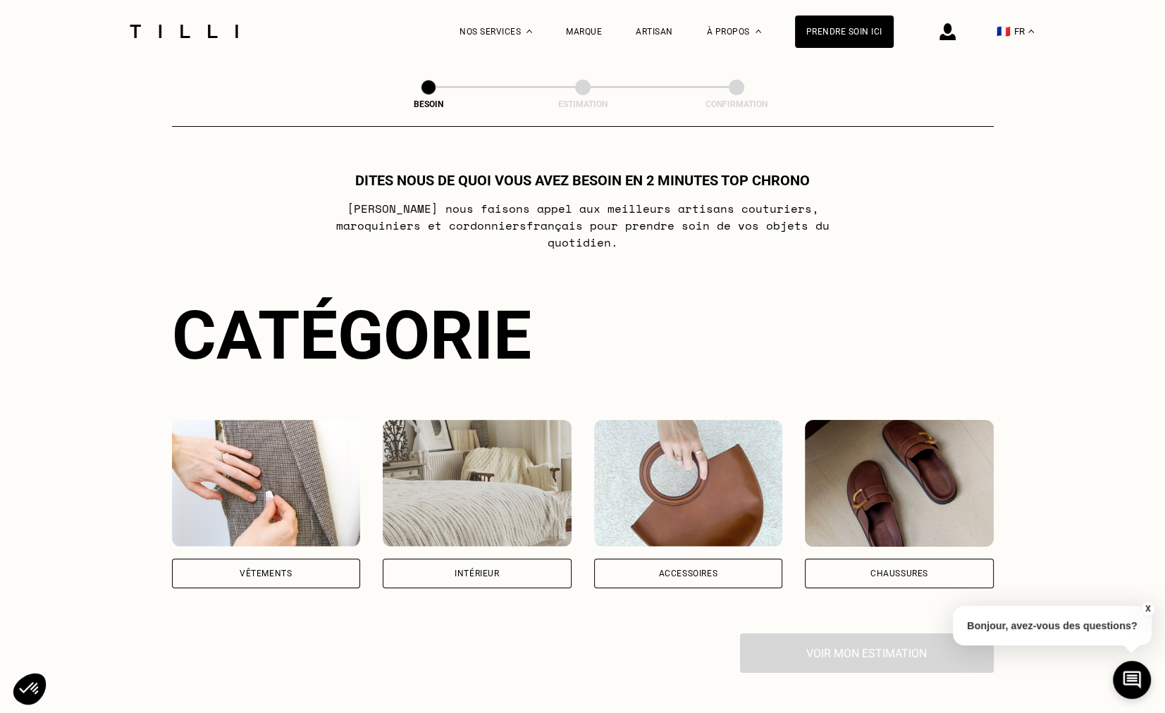
click at [488, 569] on div "Intérieur" at bounding box center [476, 573] width 44 height 8
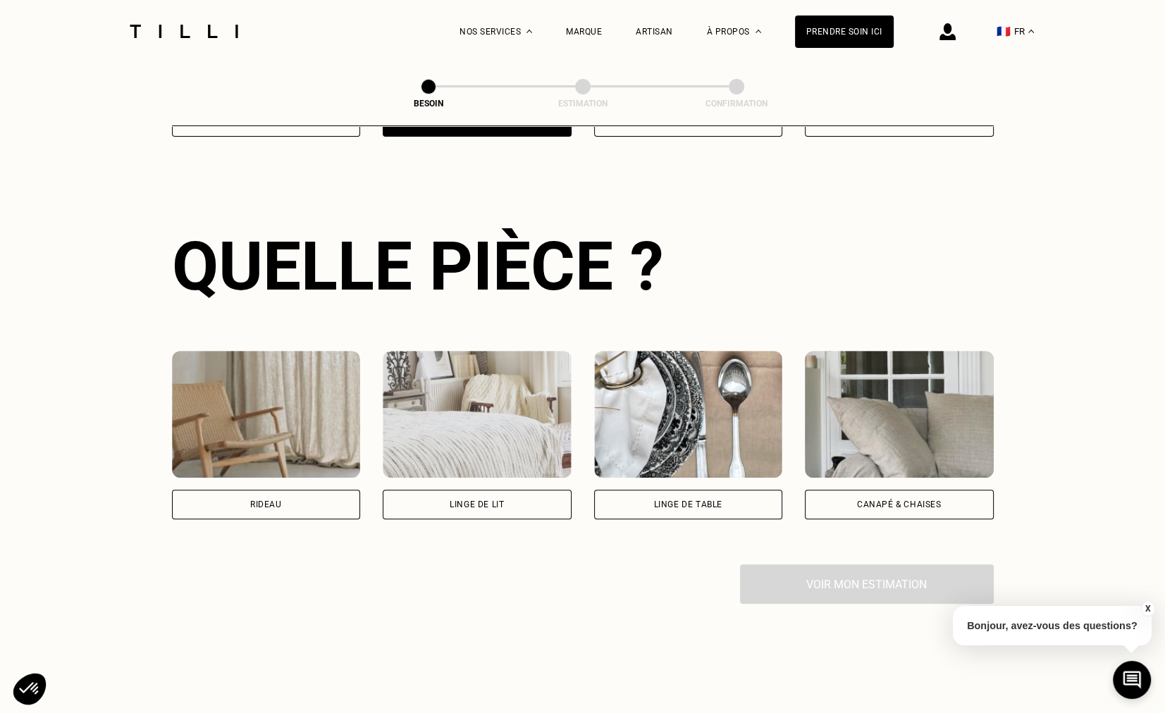
scroll to position [459, 0]
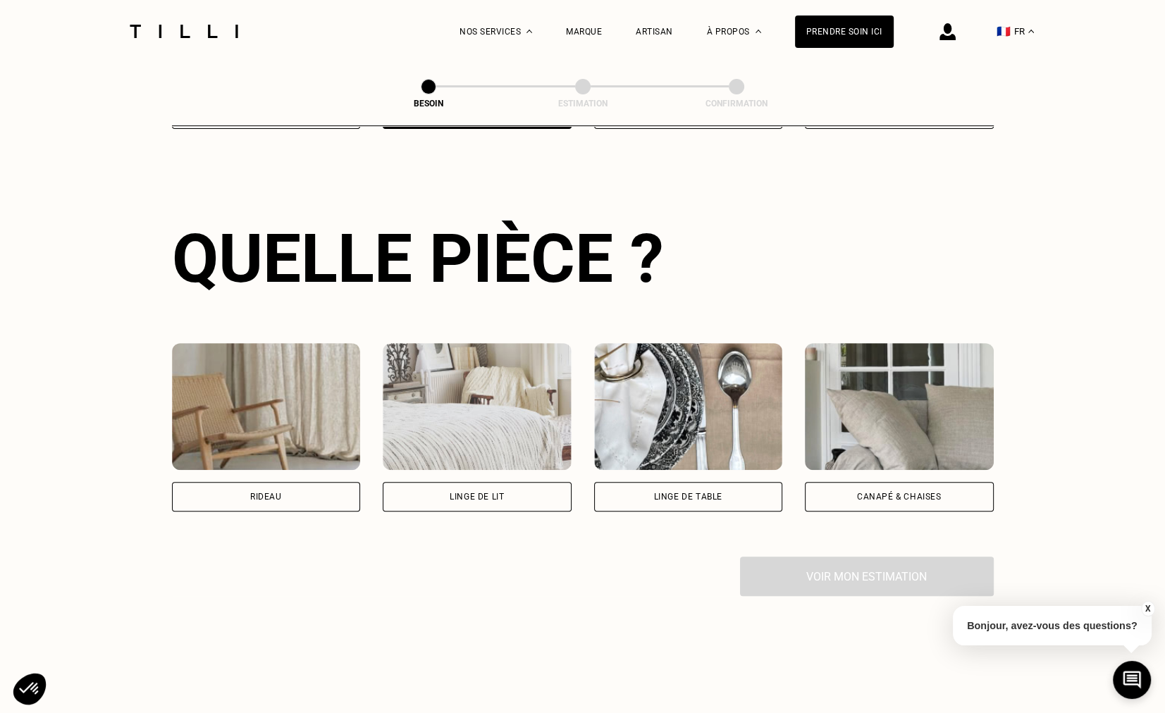
click at [297, 482] on div "Rideau" at bounding box center [266, 497] width 189 height 30
select select "FR"
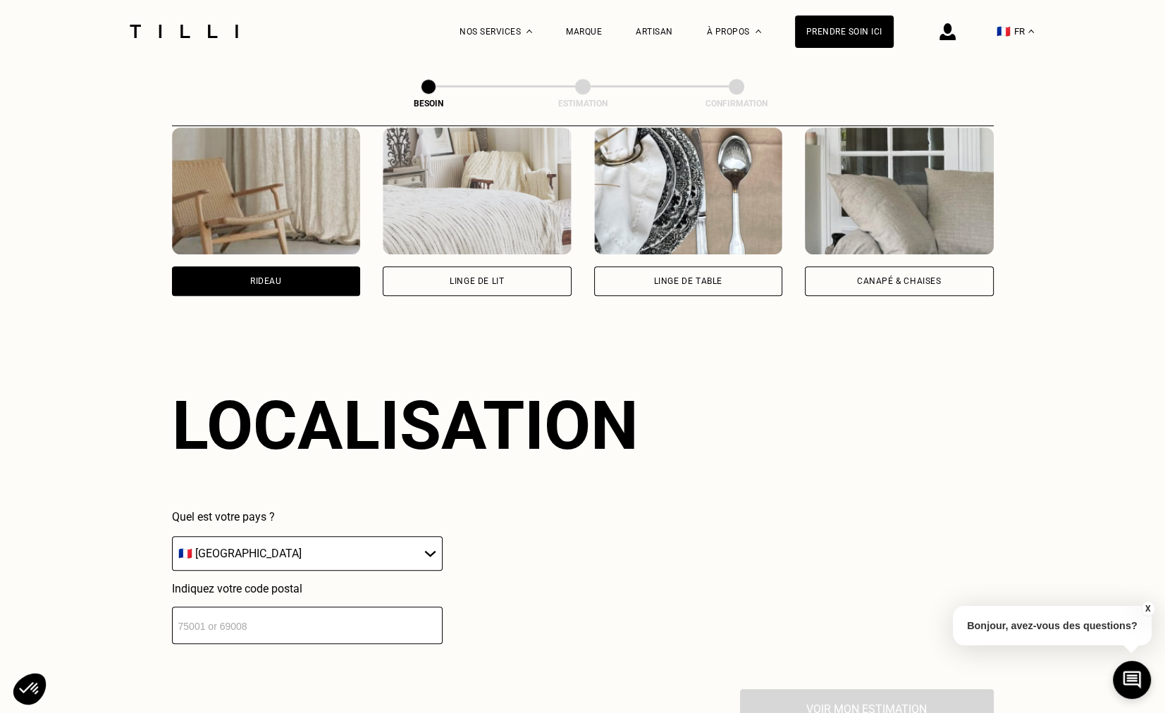
scroll to position [843, 0]
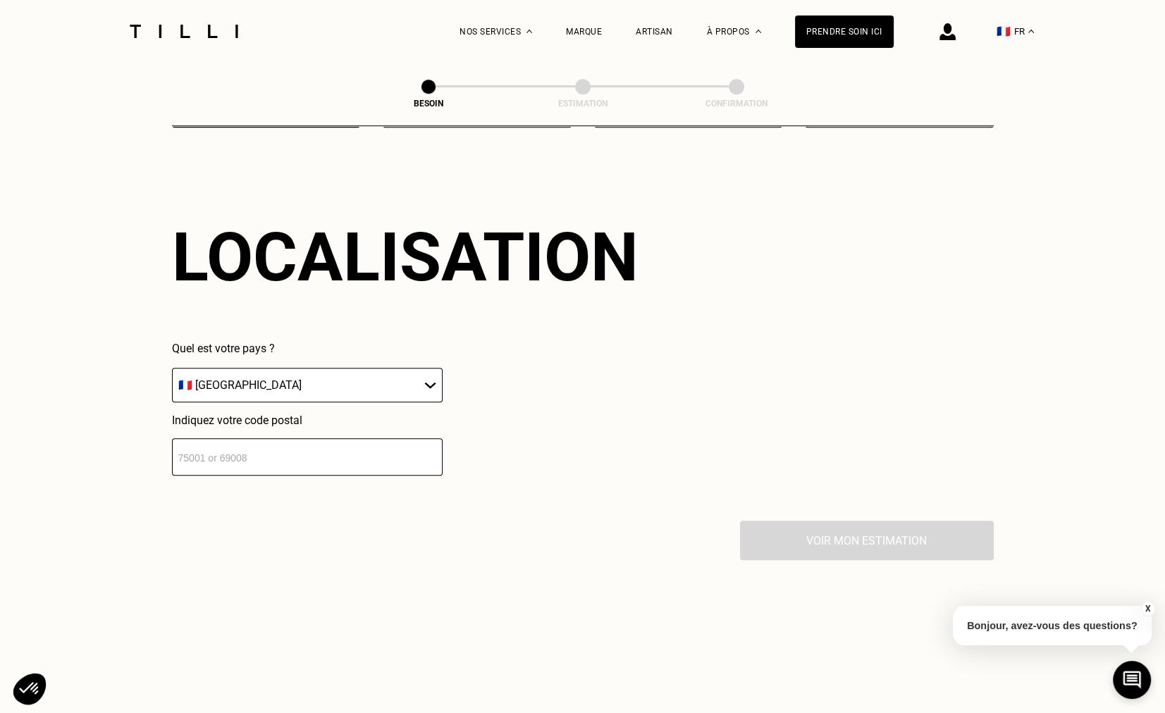
click at [285, 368] on select "🇩🇪 [GEOGRAPHIC_DATA] 🇦🇹 [GEOGRAPHIC_DATA] 🇧🇪 [GEOGRAPHIC_DATA] 🇧🇬 Bulgarie 🇨🇾 C…" at bounding box center [307, 385] width 271 height 35
click at [261, 369] on select "🇩🇪 [GEOGRAPHIC_DATA] 🇦🇹 [GEOGRAPHIC_DATA] 🇧🇪 [GEOGRAPHIC_DATA] 🇧🇬 Bulgarie 🇨🇾 C…" at bounding box center [307, 385] width 271 height 35
click at [242, 445] on input "number" at bounding box center [307, 456] width 271 height 37
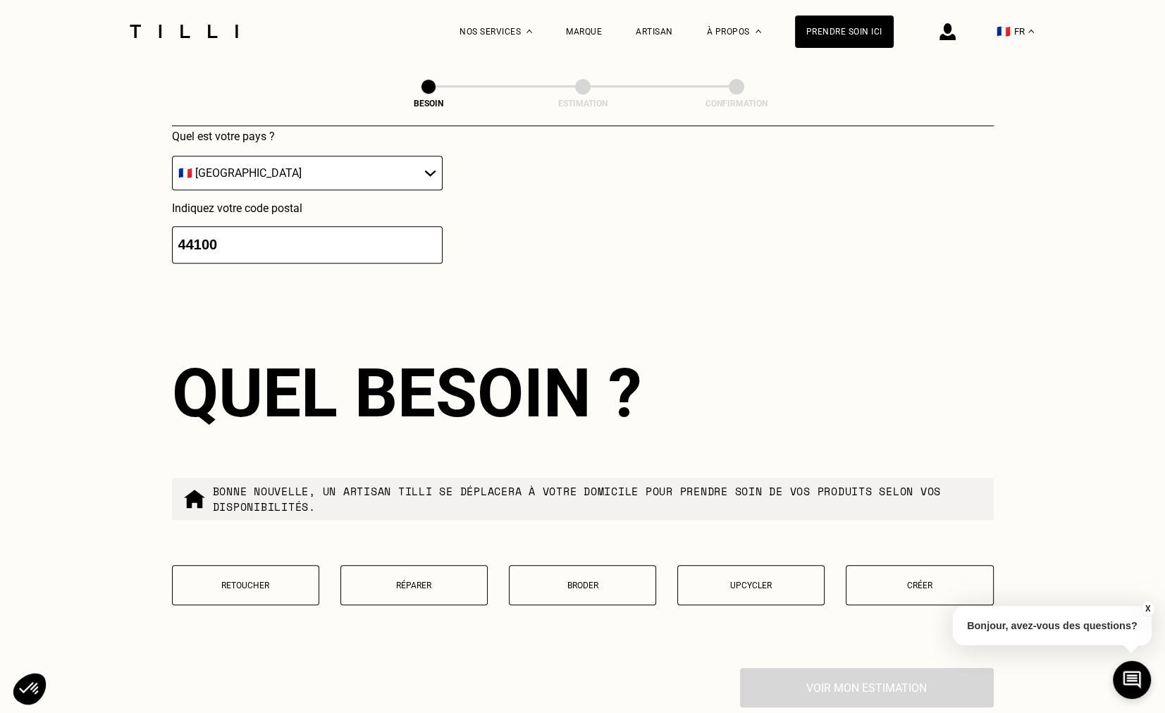
scroll to position [1194, 0]
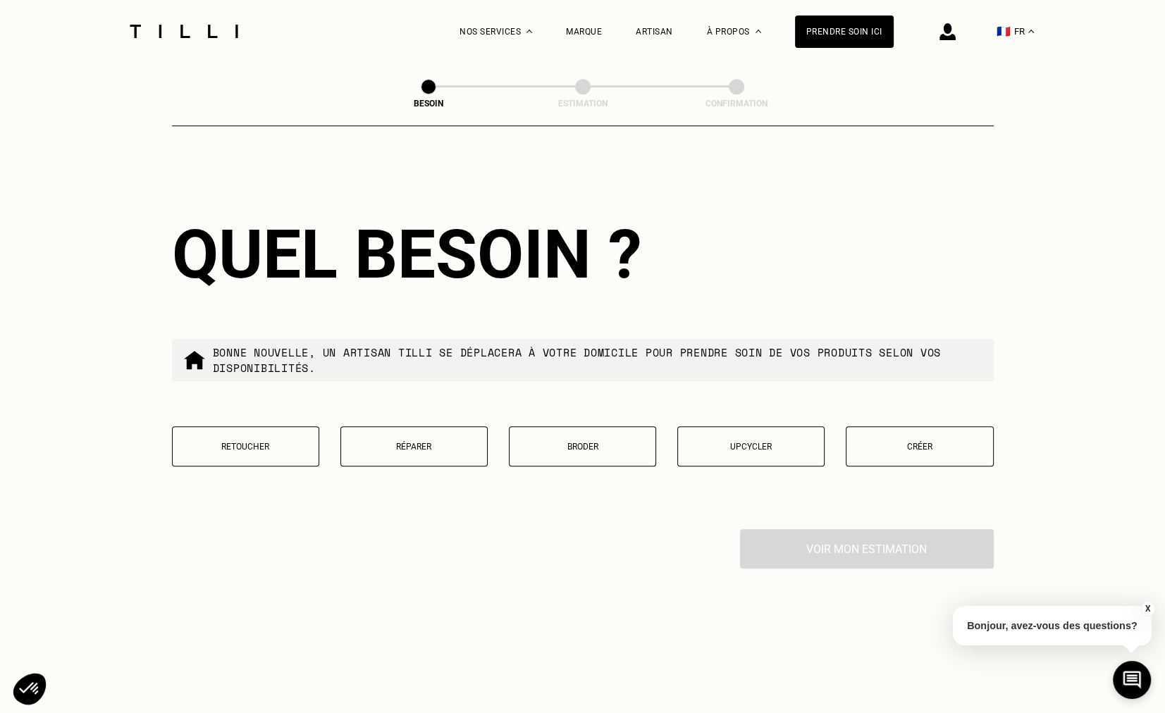
type input "44100"
click at [257, 447] on button "Retoucher" at bounding box center [245, 446] width 147 height 40
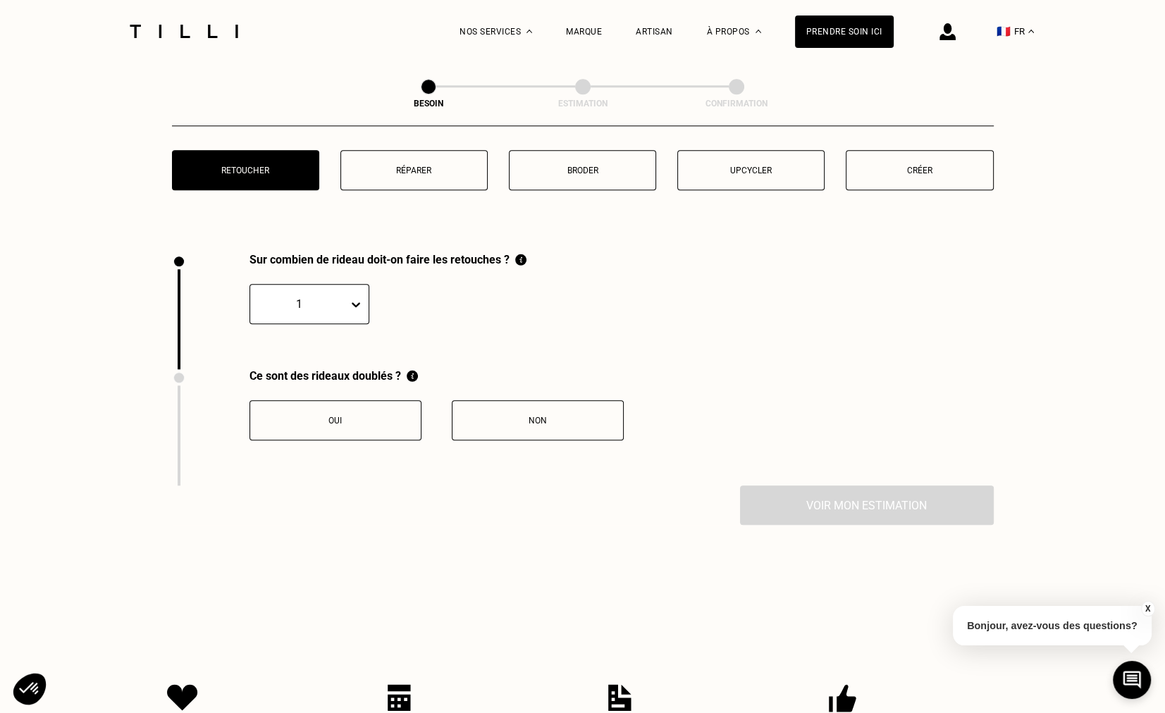
scroll to position [1415, 0]
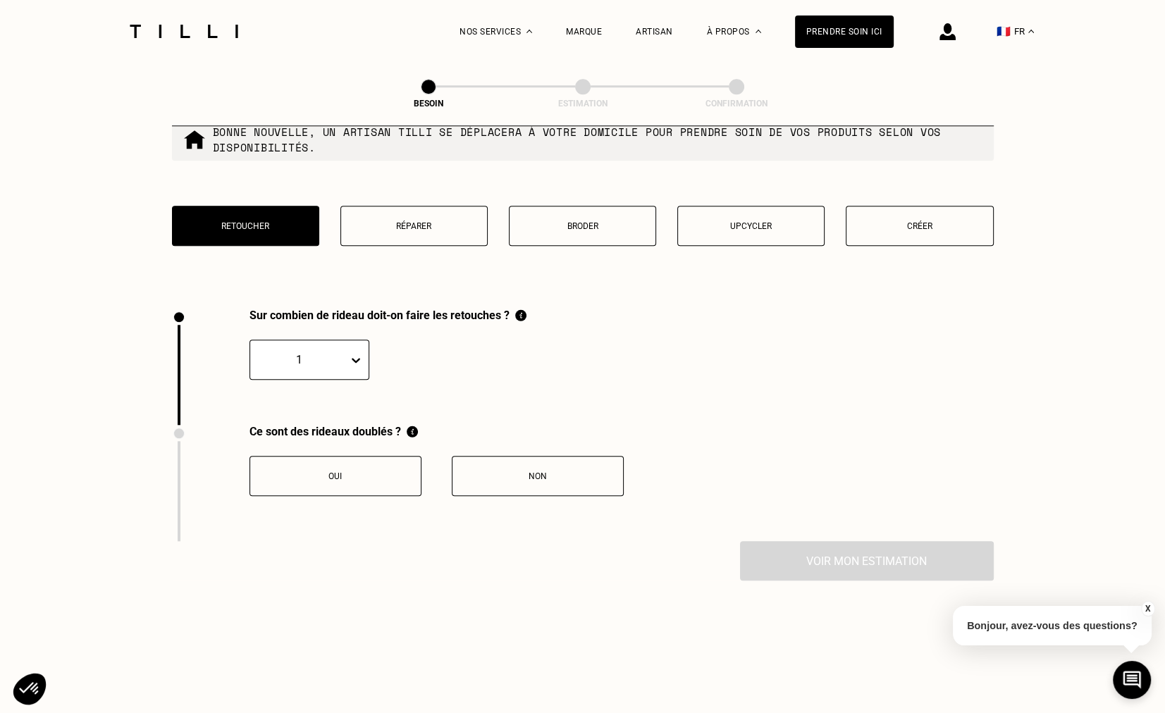
click at [359, 353] on icon at bounding box center [356, 360] width 14 height 14
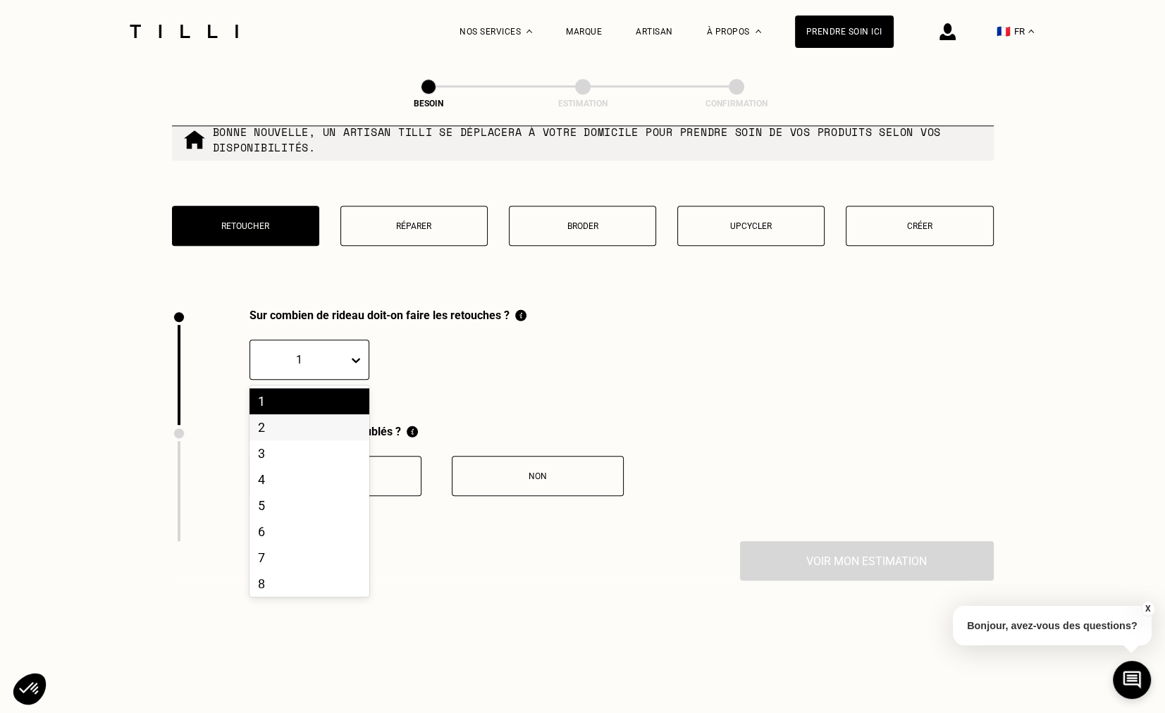
click at [289, 419] on div "2" at bounding box center [309, 427] width 120 height 26
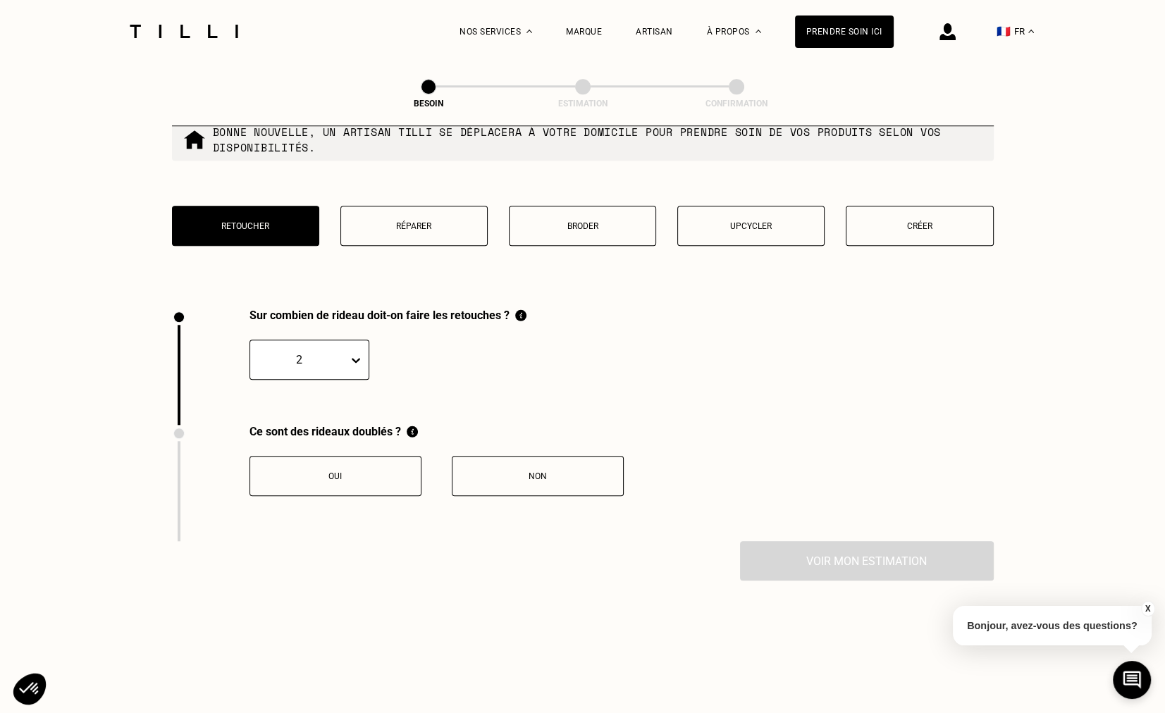
click at [514, 471] on div "Non" at bounding box center [537, 476] width 156 height 10
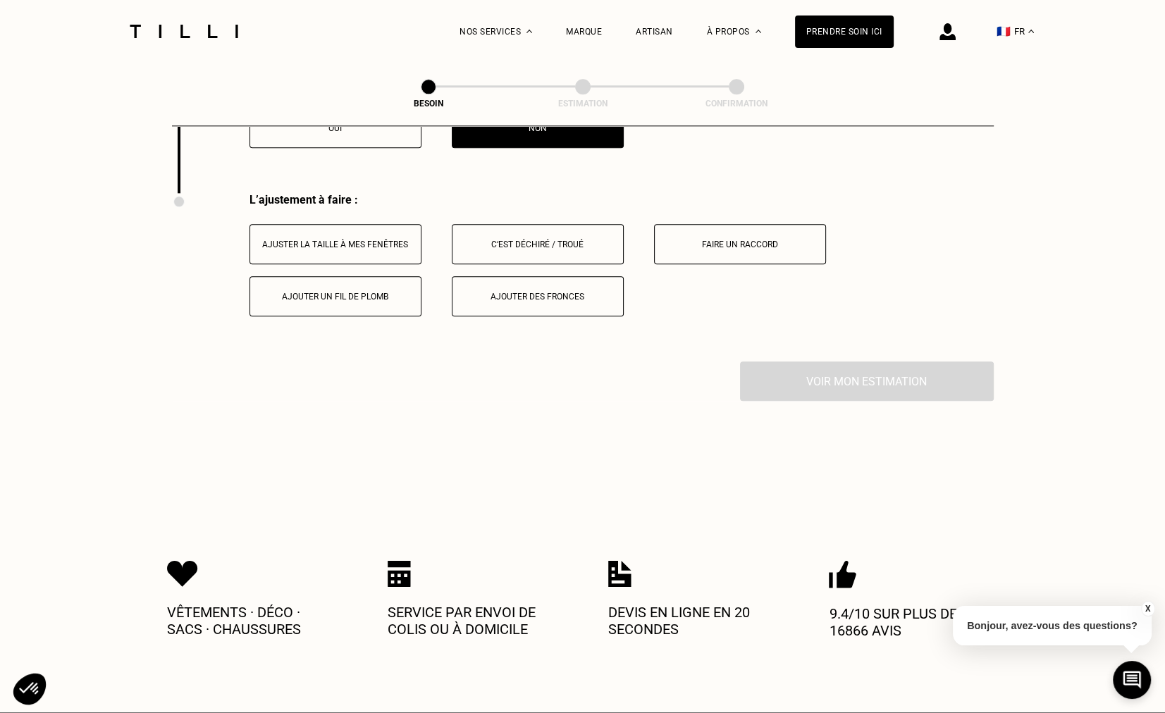
scroll to position [1789, 0]
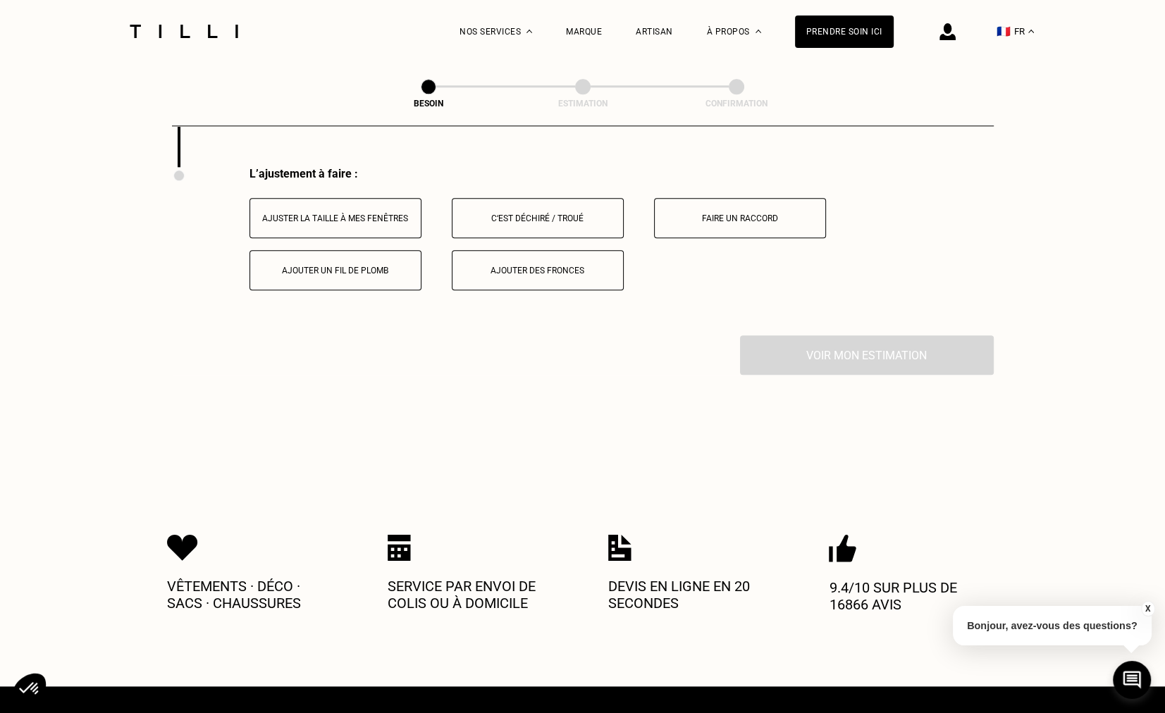
click at [339, 214] on div "Ajuster la taille à mes fenêtres" at bounding box center [335, 219] width 156 height 10
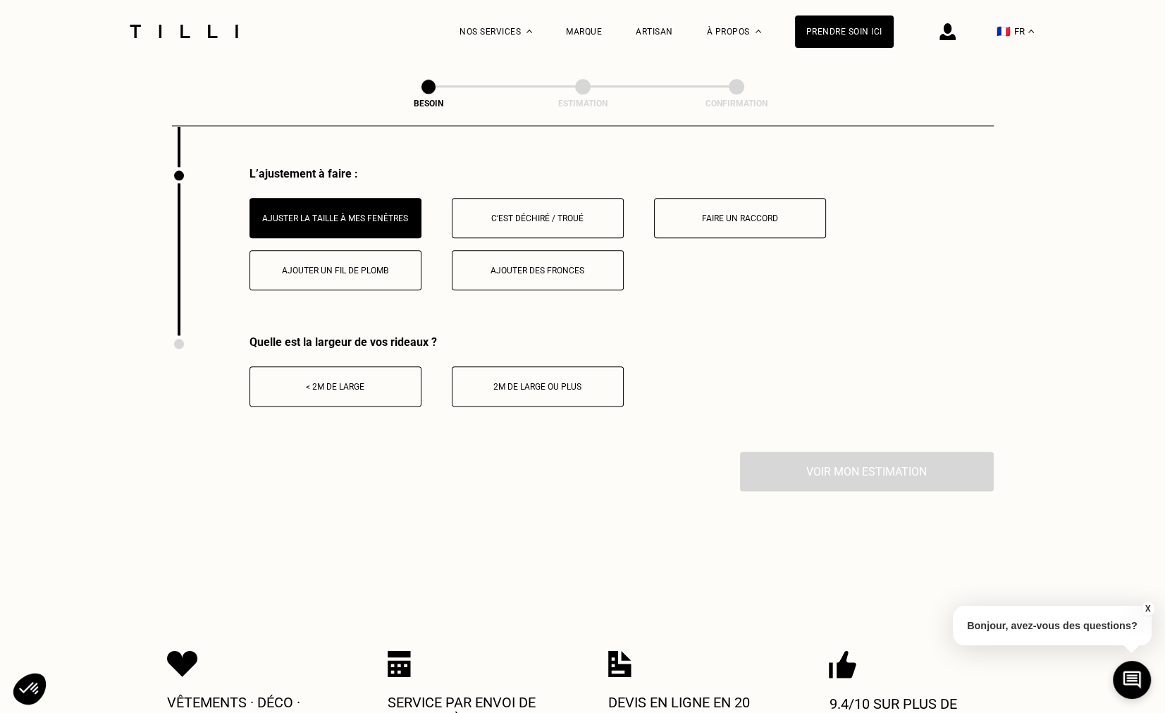
click at [307, 382] on div "< 2m de large" at bounding box center [335, 387] width 156 height 10
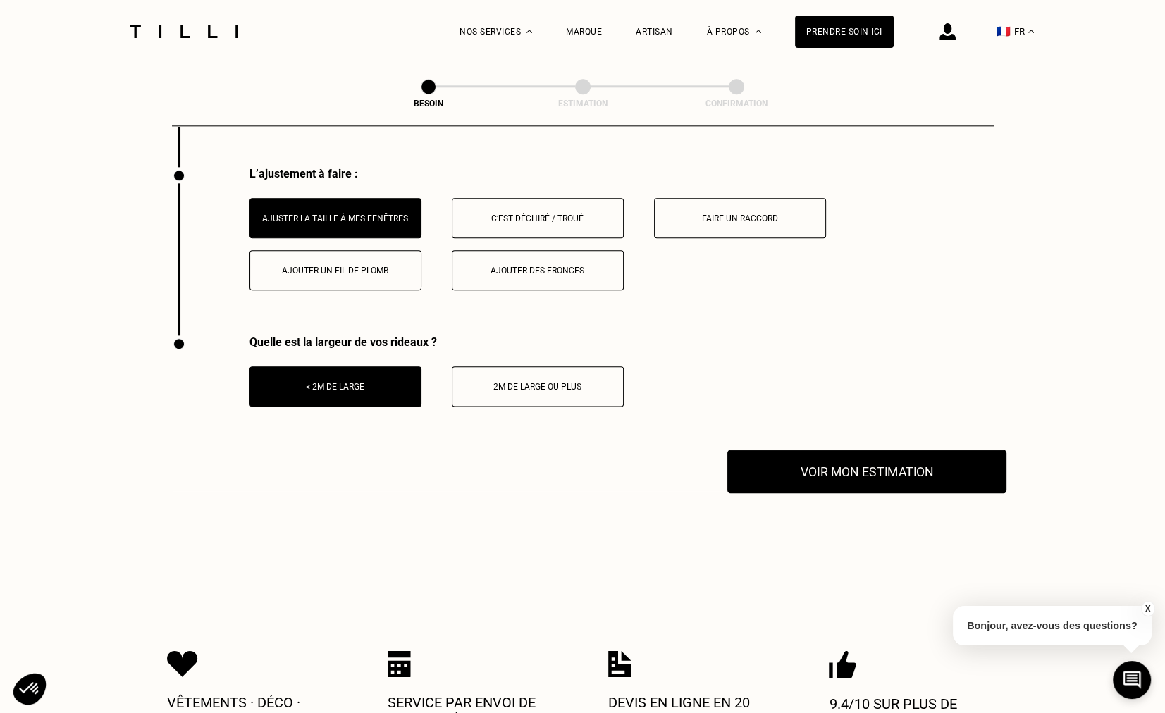
click at [871, 467] on button "Voir mon estimation" at bounding box center [866, 472] width 279 height 44
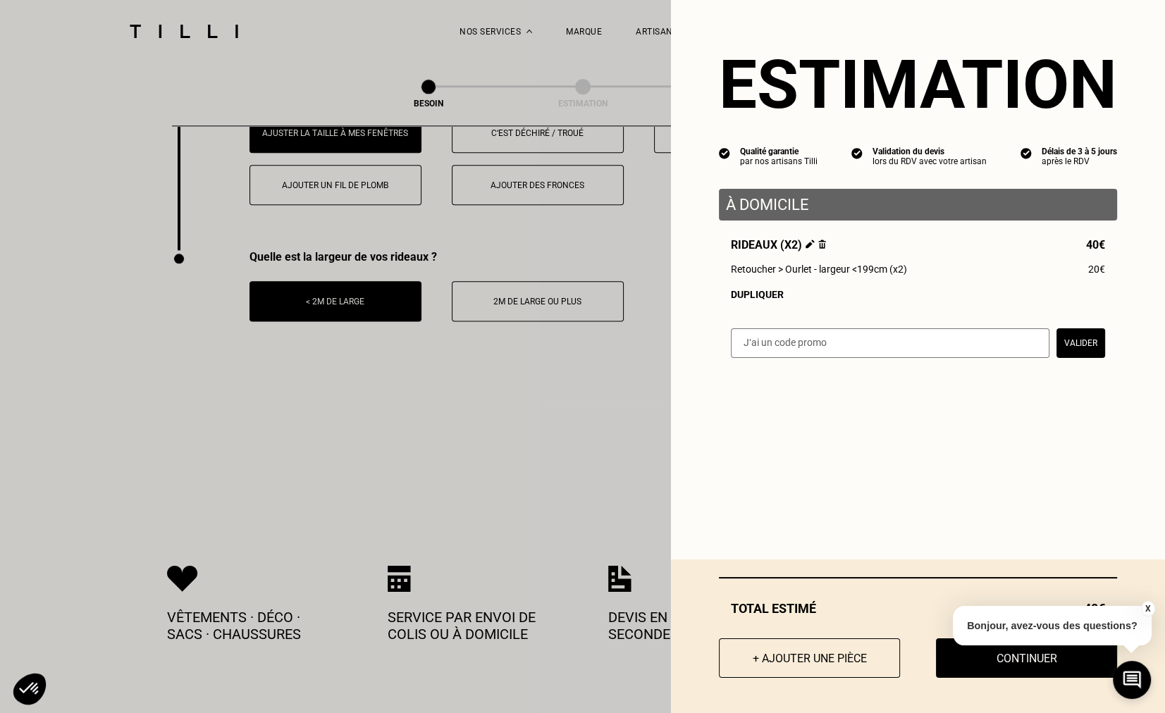
scroll to position [1930, 0]
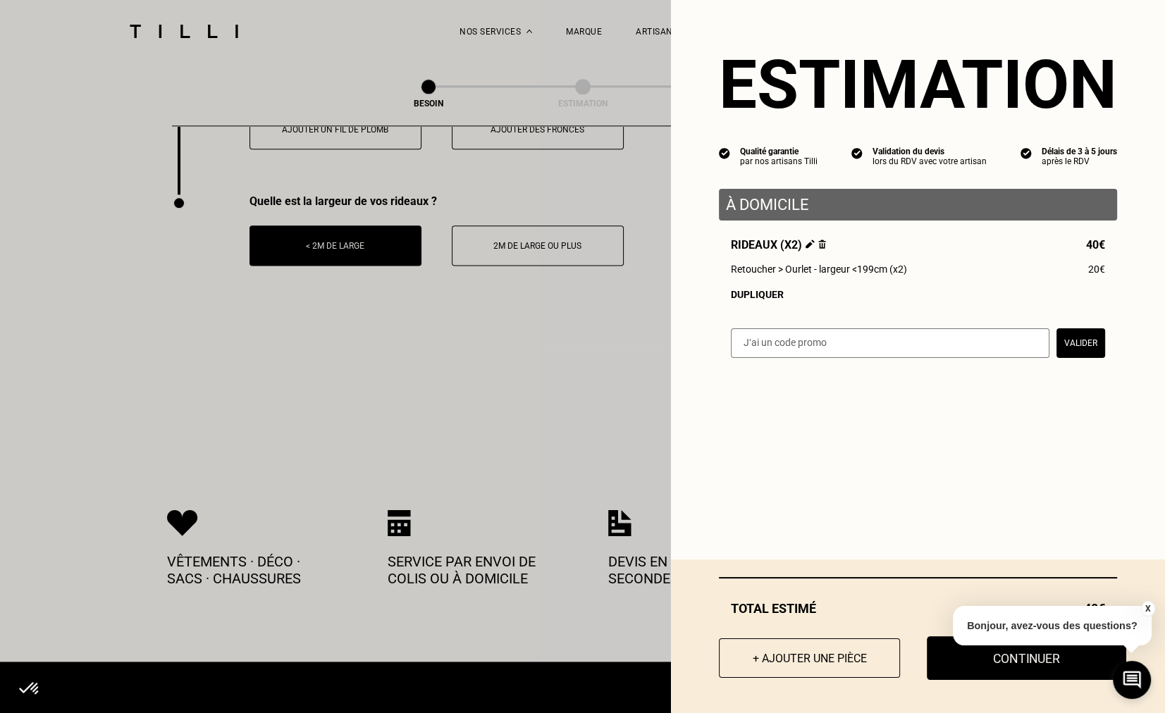
click at [984, 661] on button "Continuer" at bounding box center [1026, 658] width 199 height 44
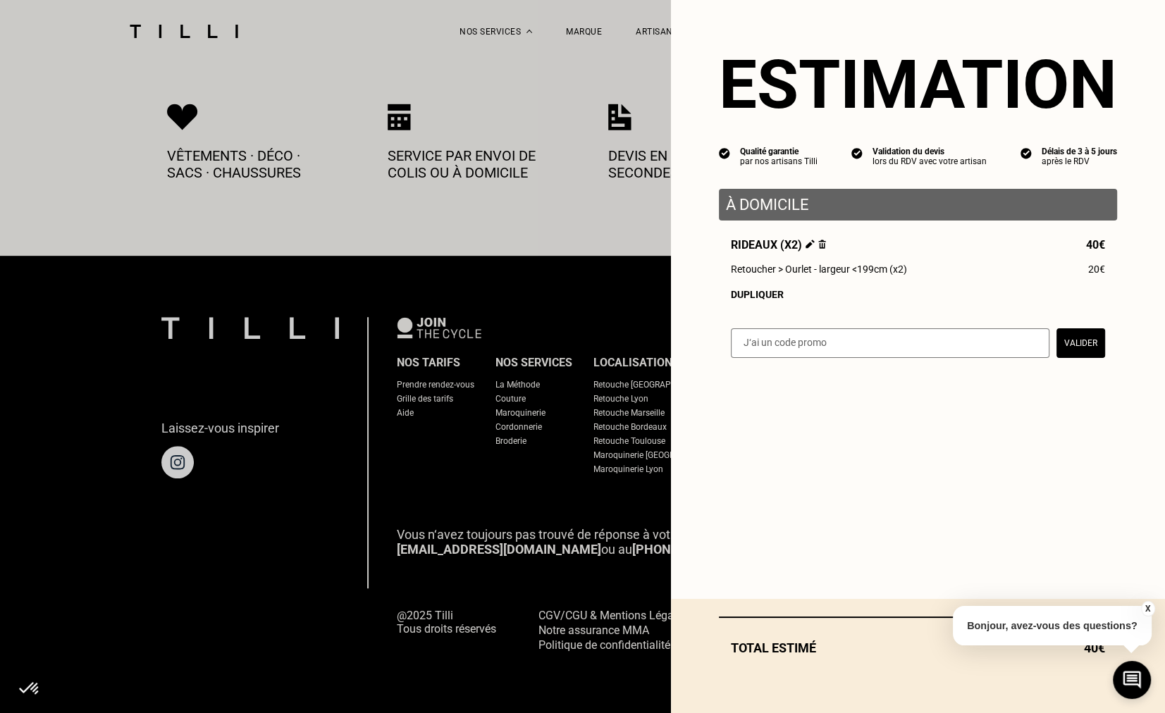
scroll to position [713, 0]
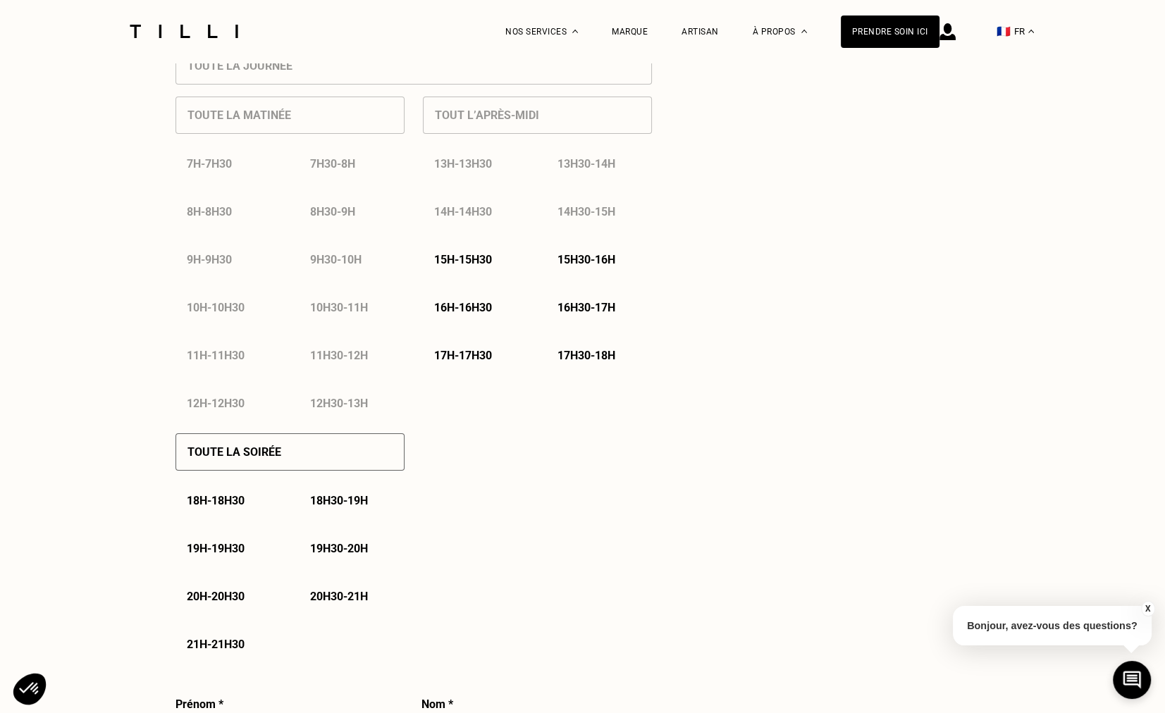
select select "FR"
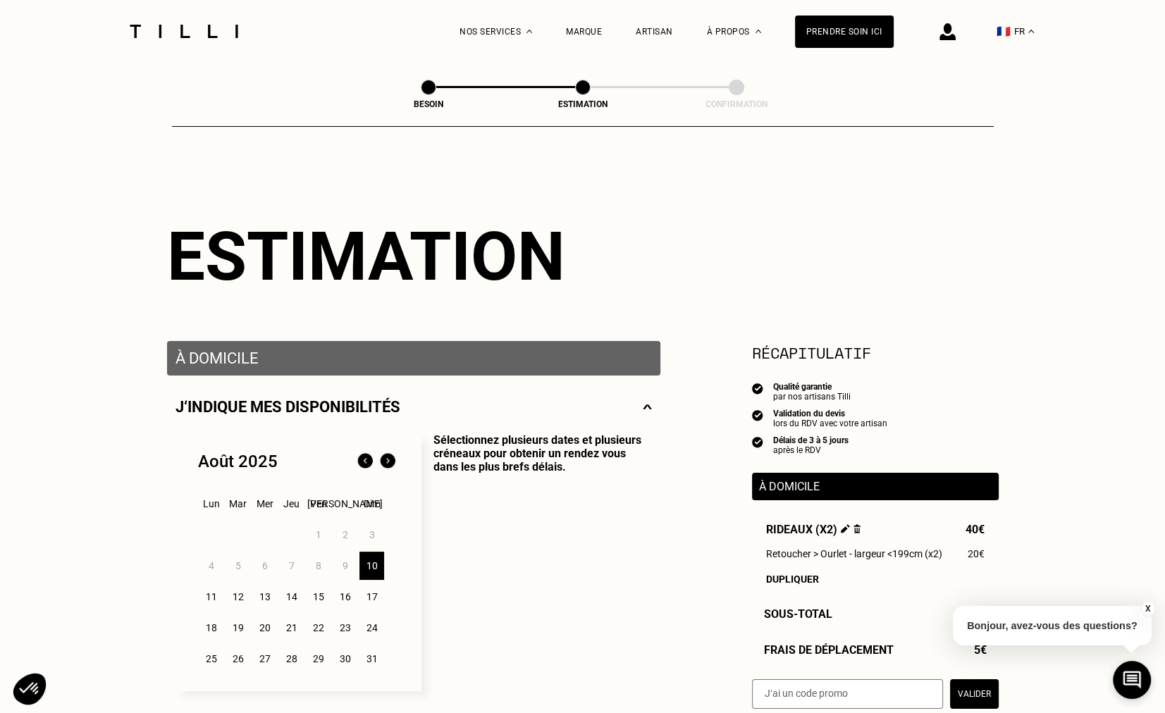
click at [538, 530] on p "Sélectionnez plusieurs dates et plusieurs créneaux pour obtenir un rendez vous …" at bounding box center [536, 562] width 230 height 258
click at [496, 172] on span "Broderie" at bounding box center [490, 171] width 38 height 10
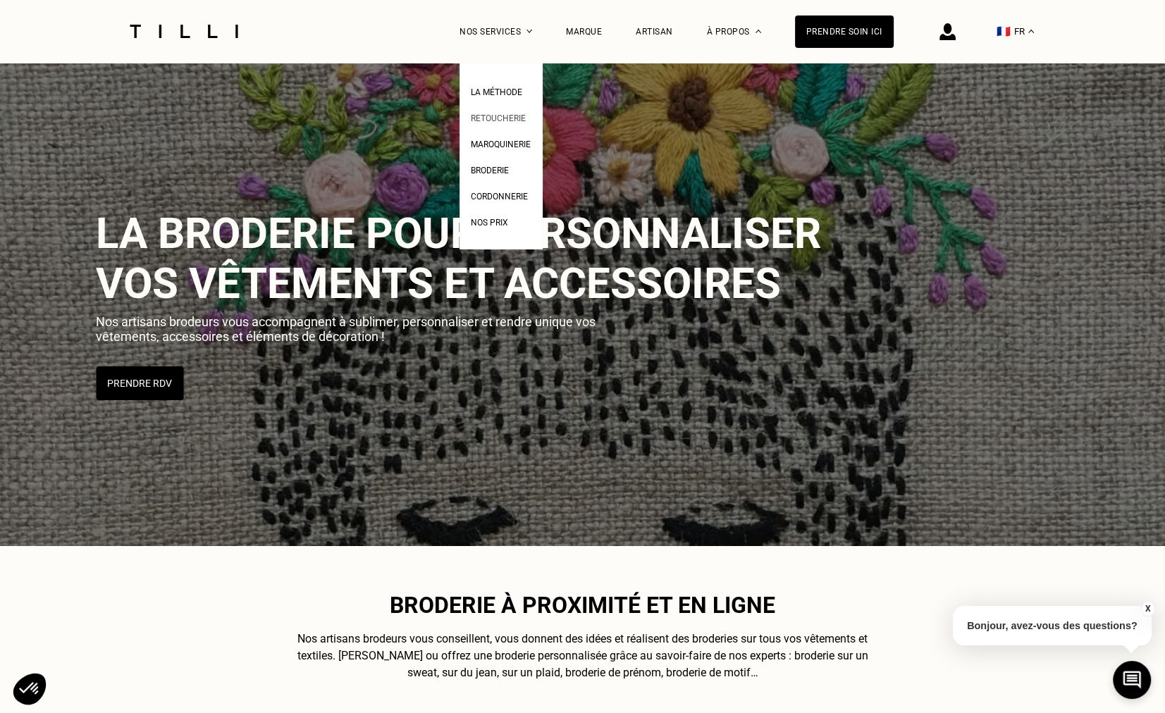
click at [497, 117] on span "Retoucherie" at bounding box center [498, 118] width 55 height 10
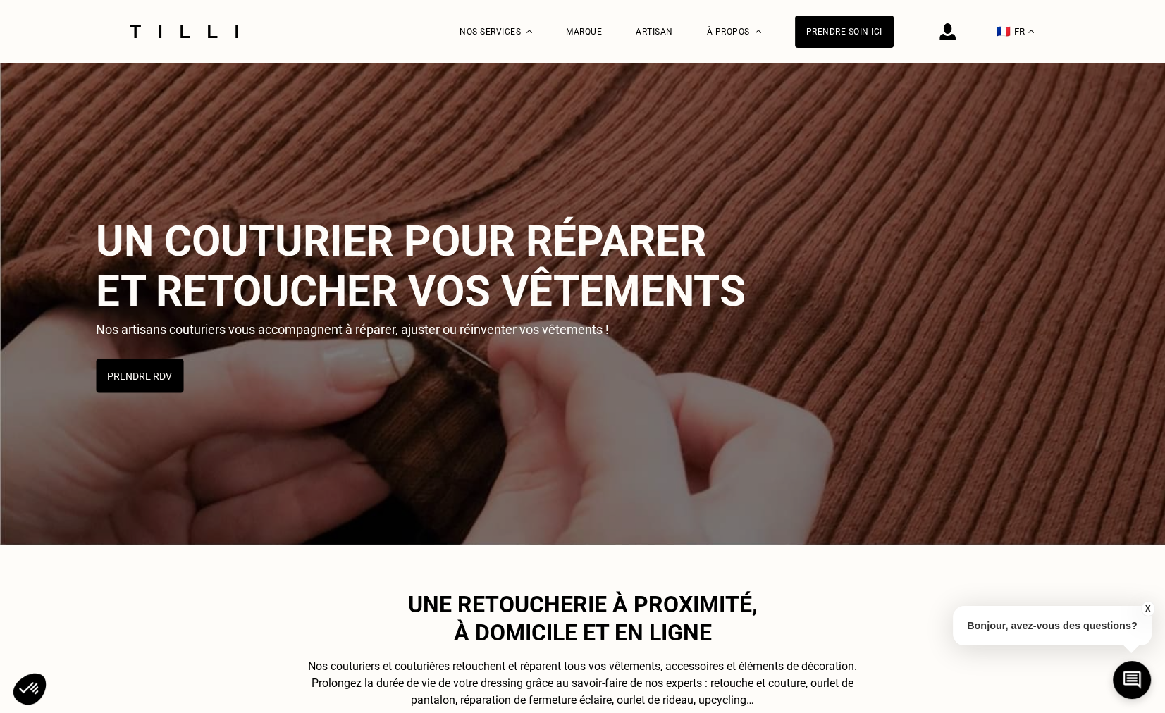
scroll to position [423, 0]
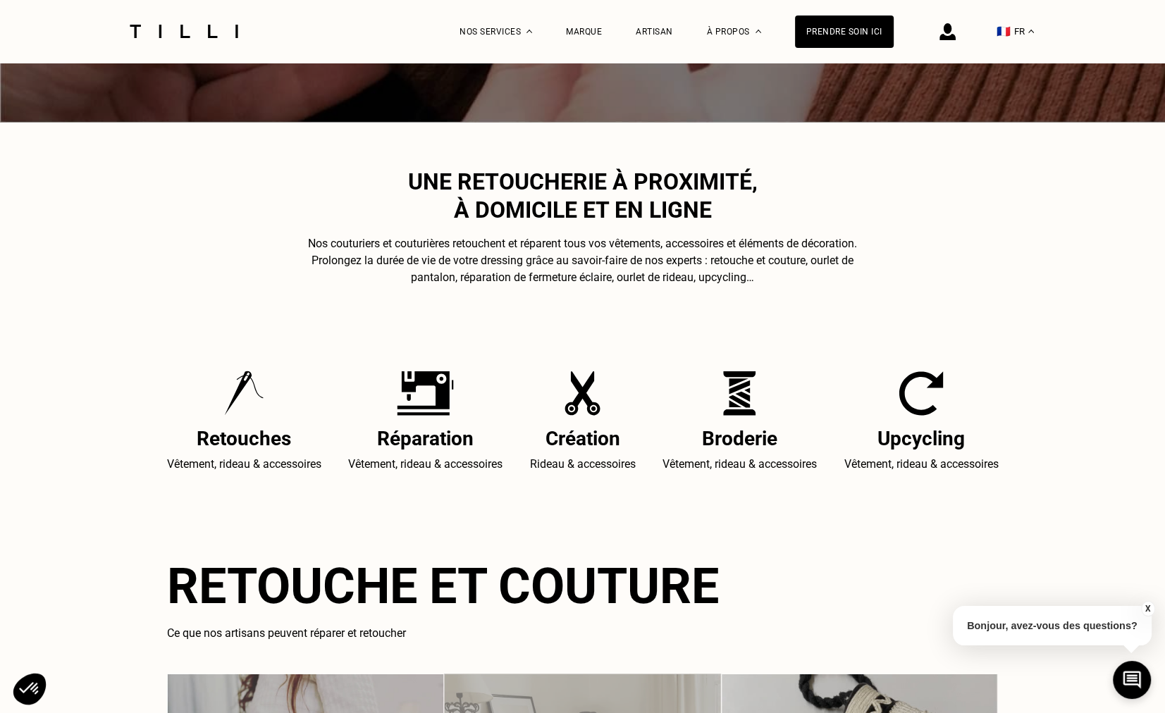
click at [574, 423] on div "Création Rideau & accessoires" at bounding box center [583, 422] width 106 height 102
click at [572, 447] on h2 "Création" at bounding box center [583, 438] width 106 height 23
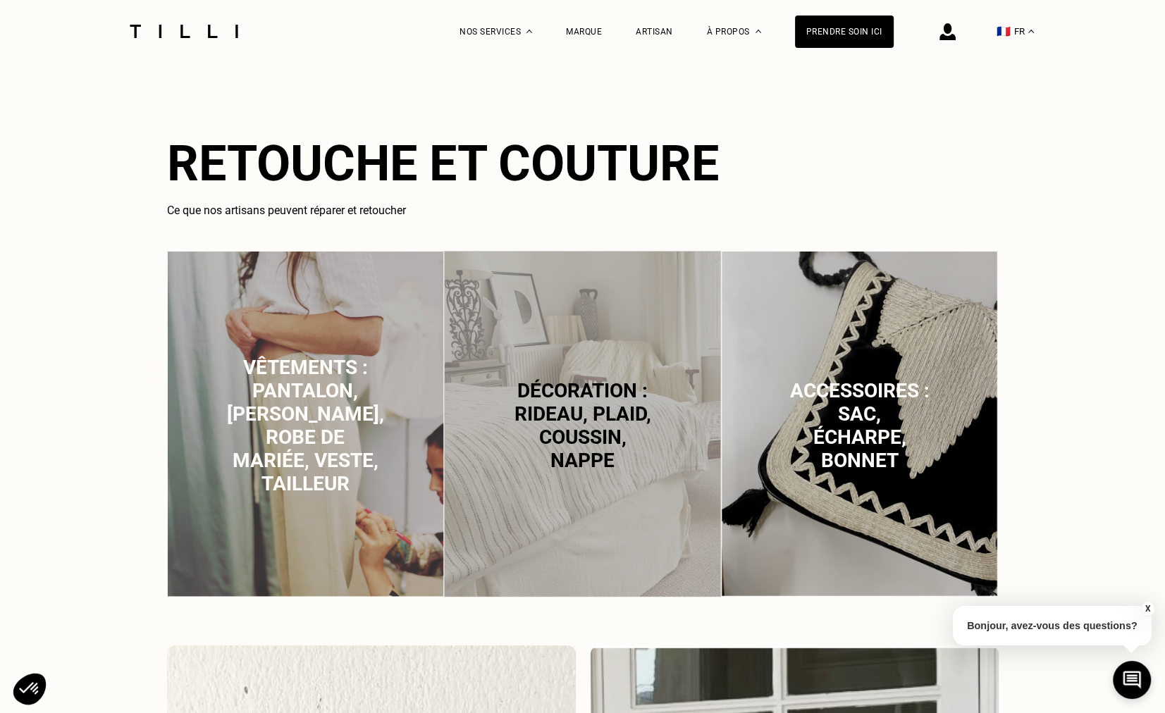
click at [561, 381] on span "Décoration : rideau, plaid, coussin, nappe" at bounding box center [582, 425] width 137 height 93
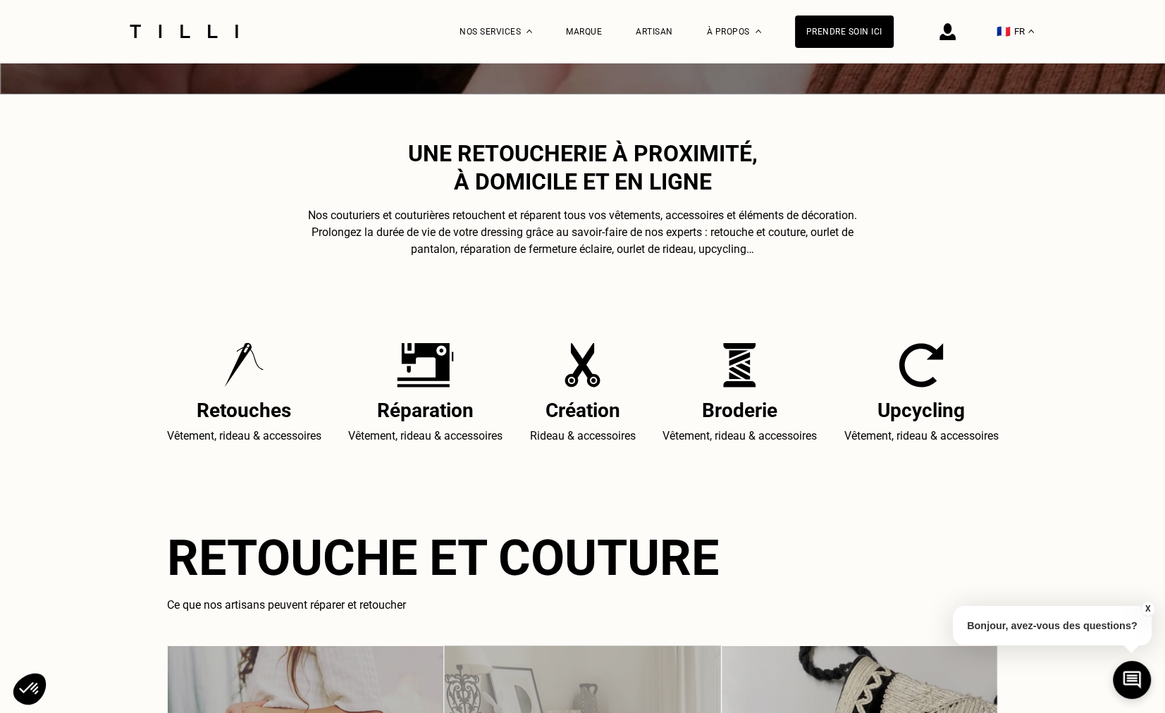
scroll to position [99, 0]
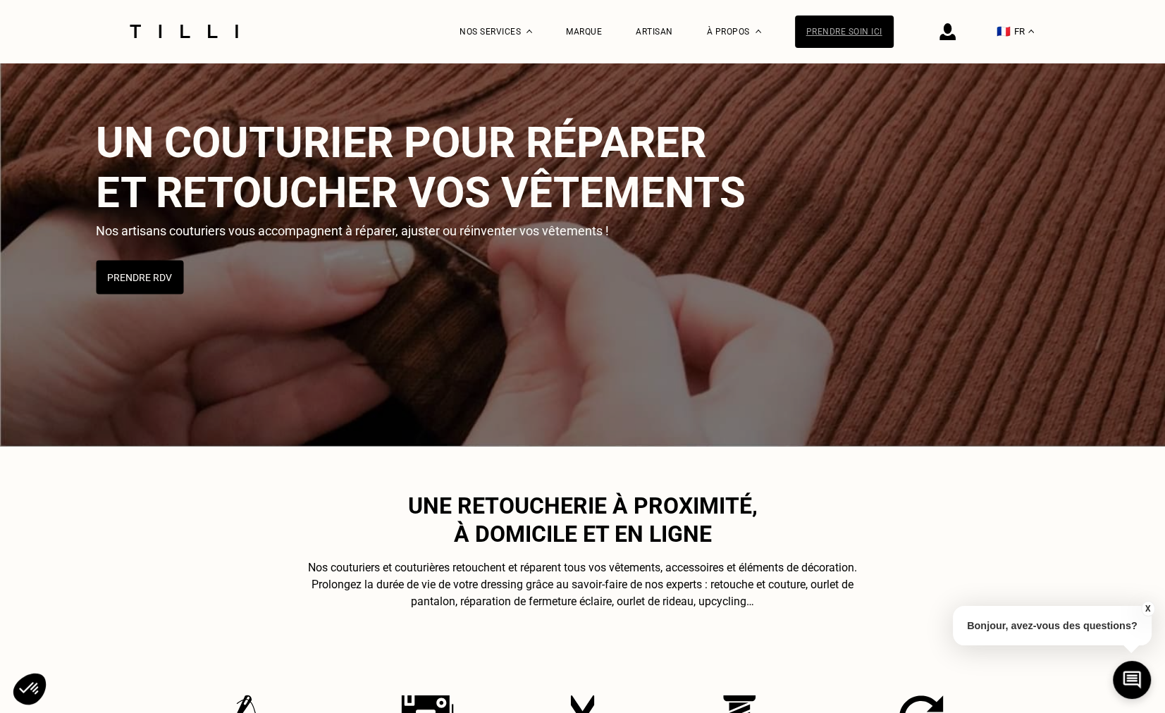
click at [819, 34] on div "Prendre soin ici" at bounding box center [844, 32] width 99 height 32
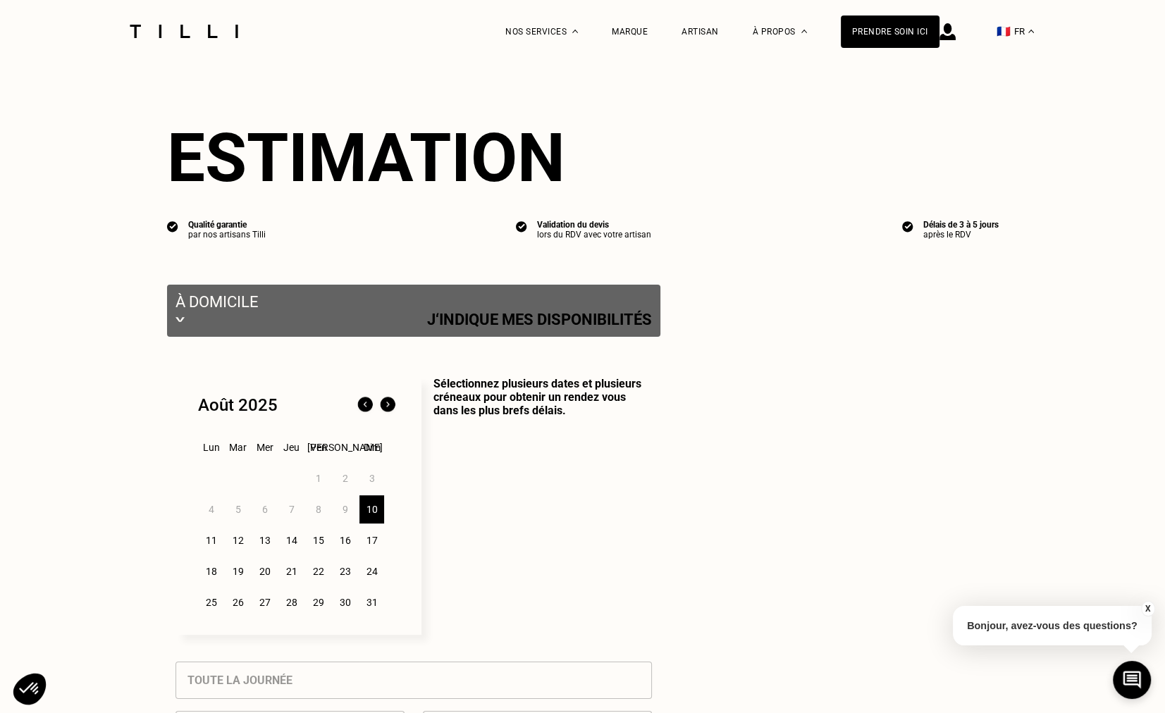
select select "FR"
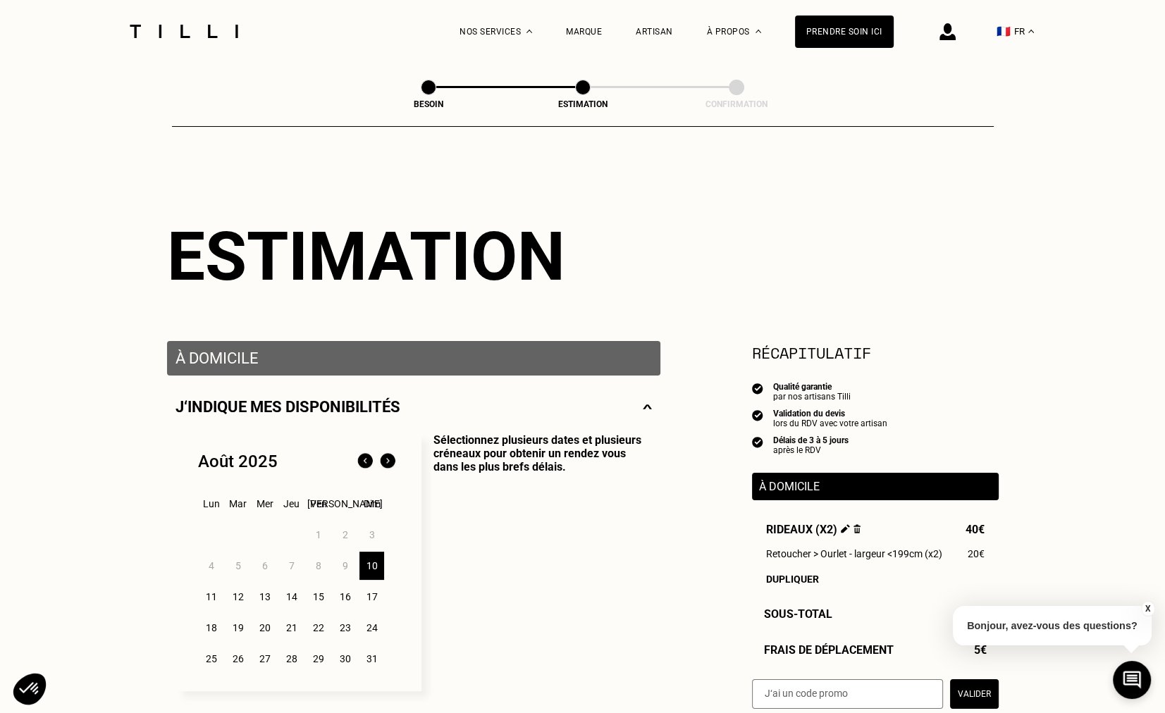
click at [534, 416] on div "J‘indique mes disponibilités" at bounding box center [413, 407] width 476 height 18
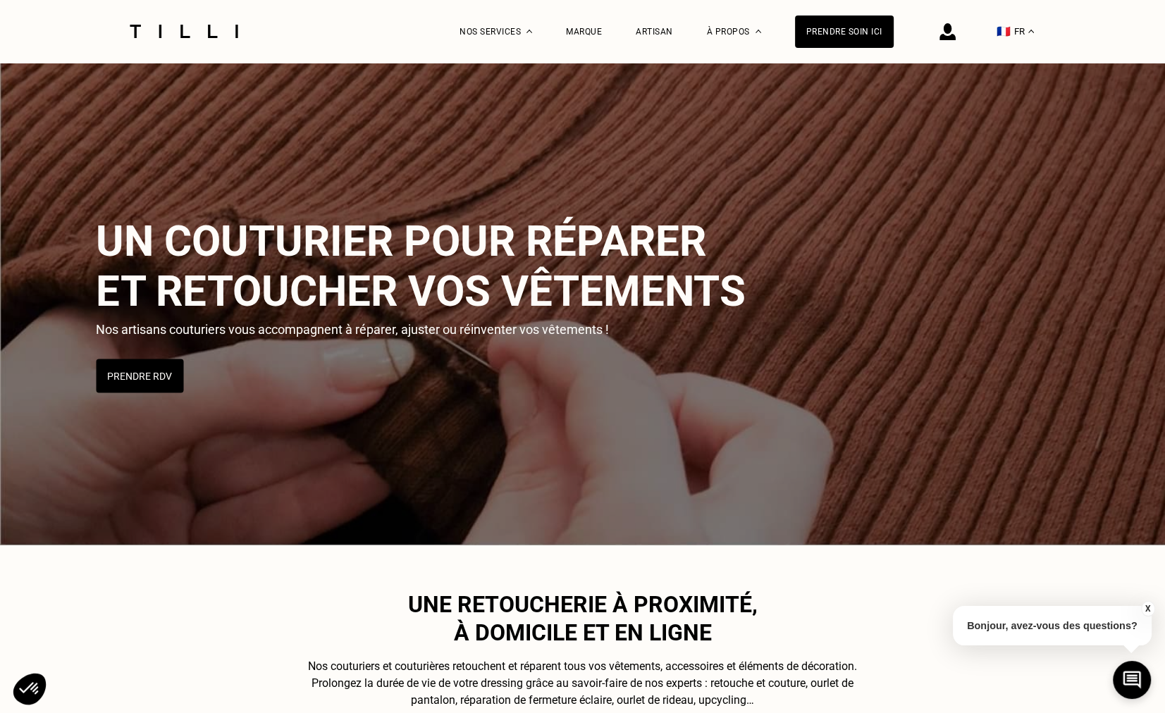
scroll to position [99, 0]
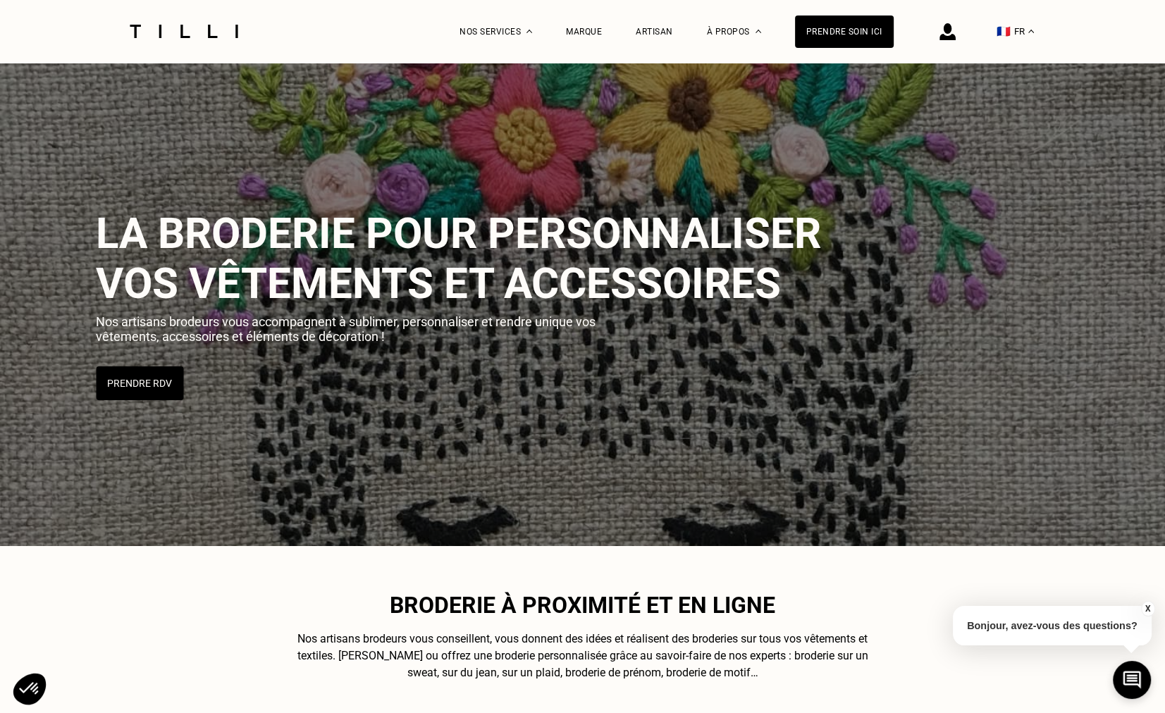
select select "FR"
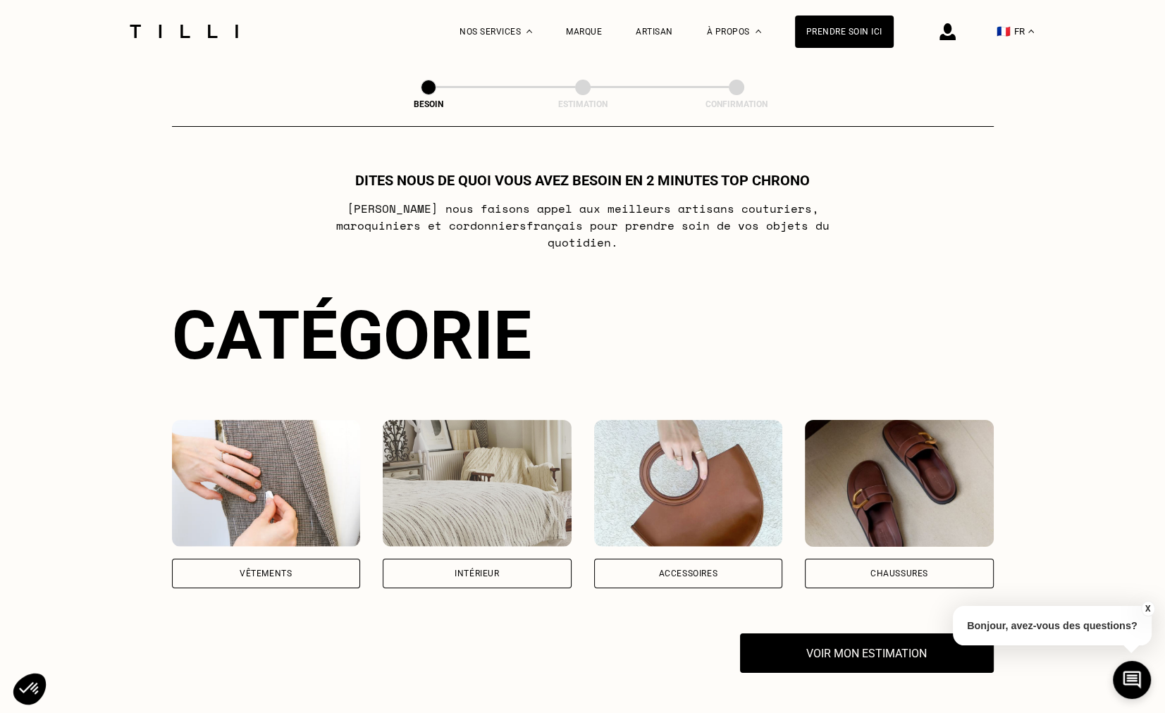
scroll to position [713, 0]
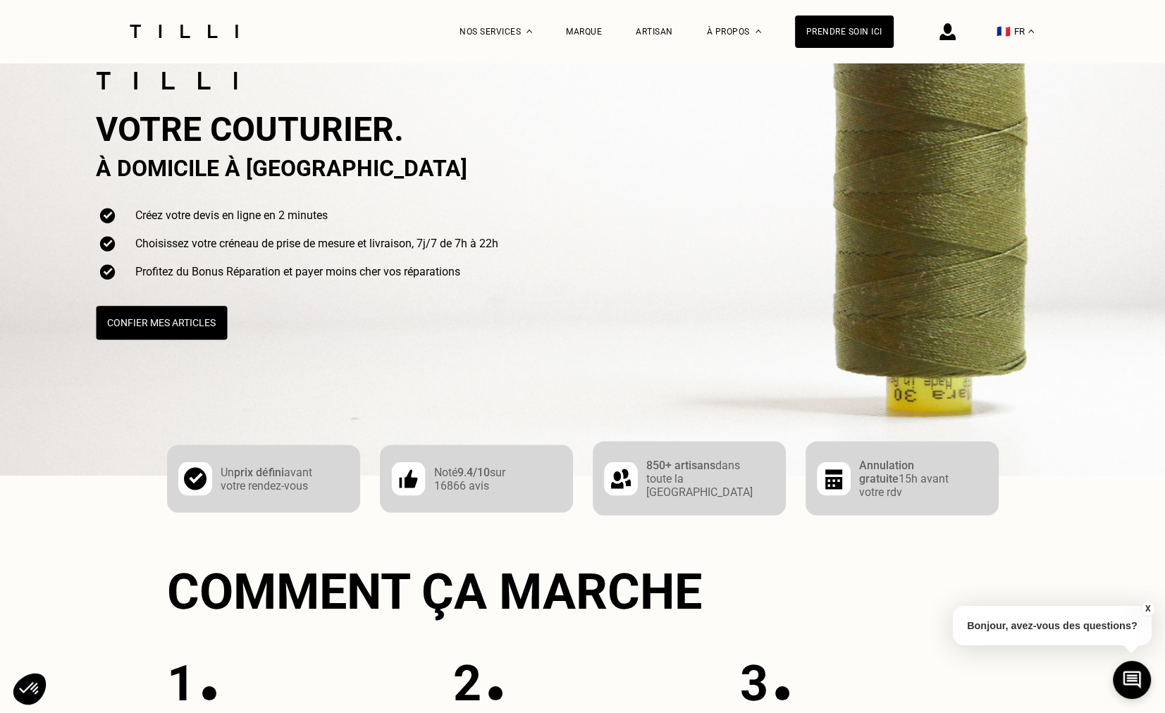
scroll to position [70, 0]
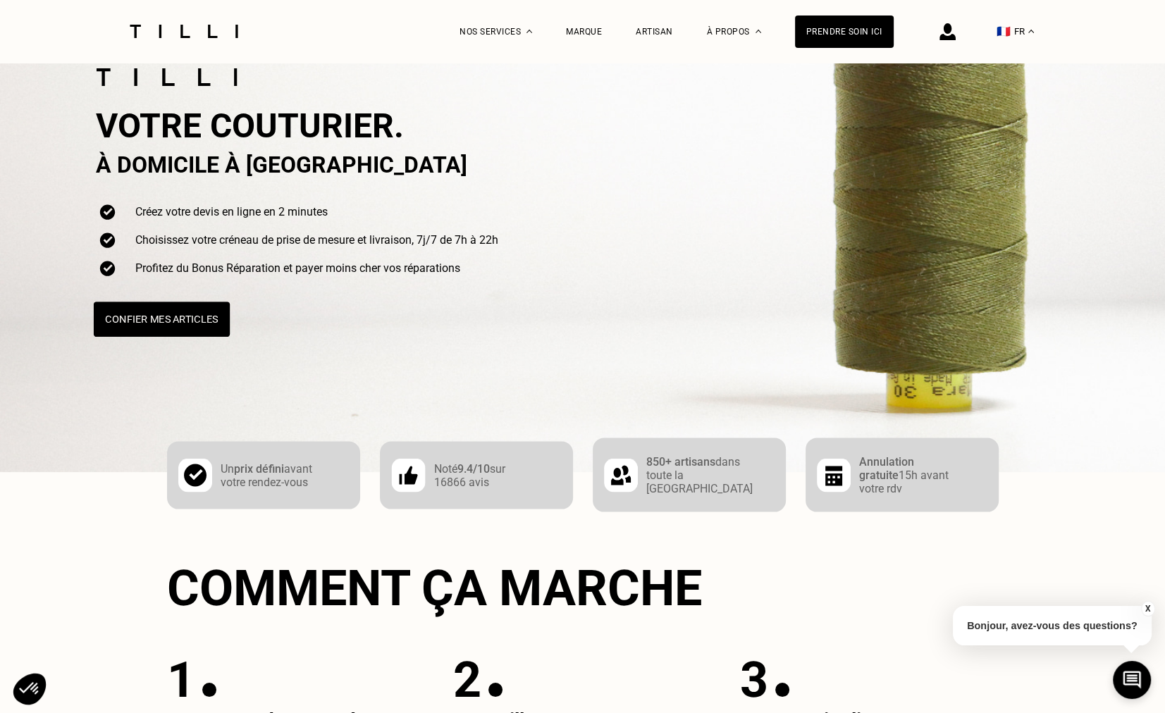
click at [175, 315] on button "Confier mes articles" at bounding box center [161, 319] width 136 height 35
select select "FR"
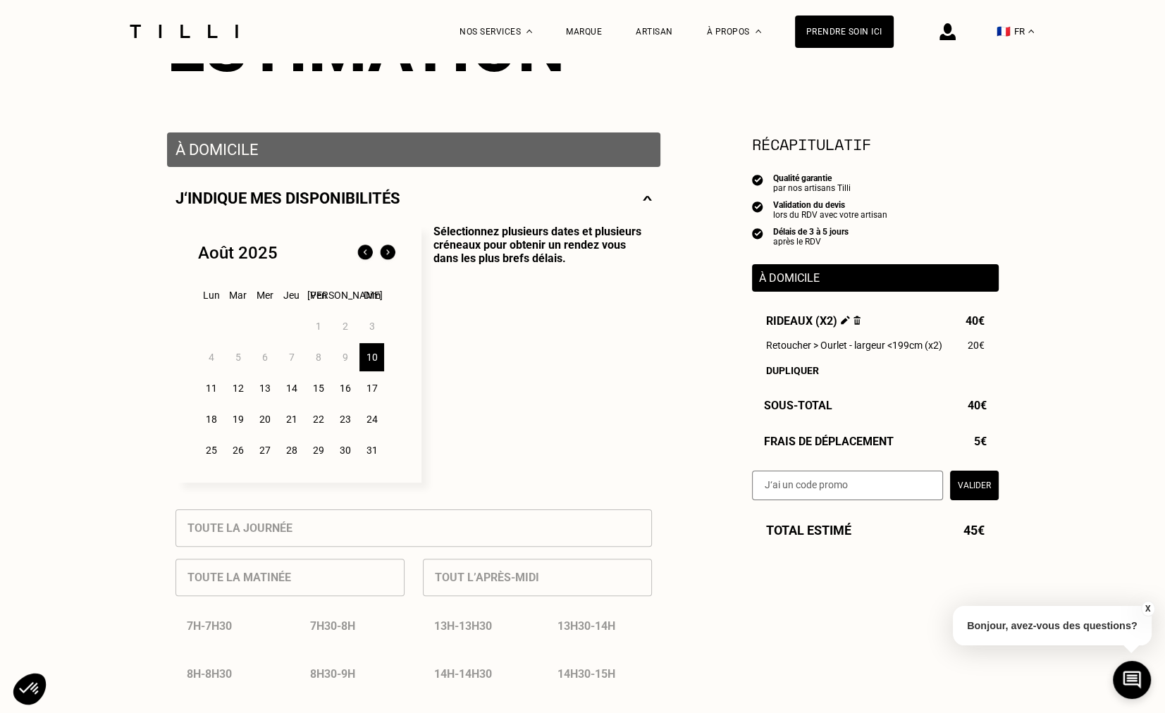
scroll to position [211, 0]
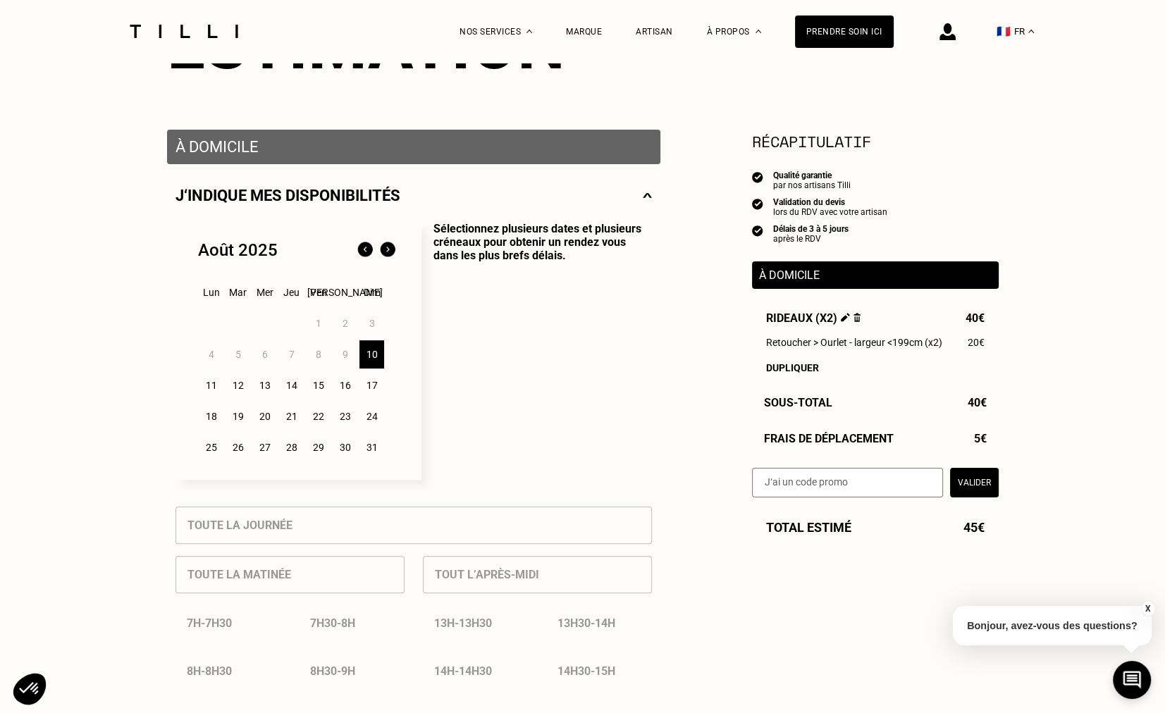
click at [474, 285] on p "Sélectionnez plusieurs dates et plusieurs créneaux pour obtenir un rendez vous …" at bounding box center [536, 351] width 230 height 258
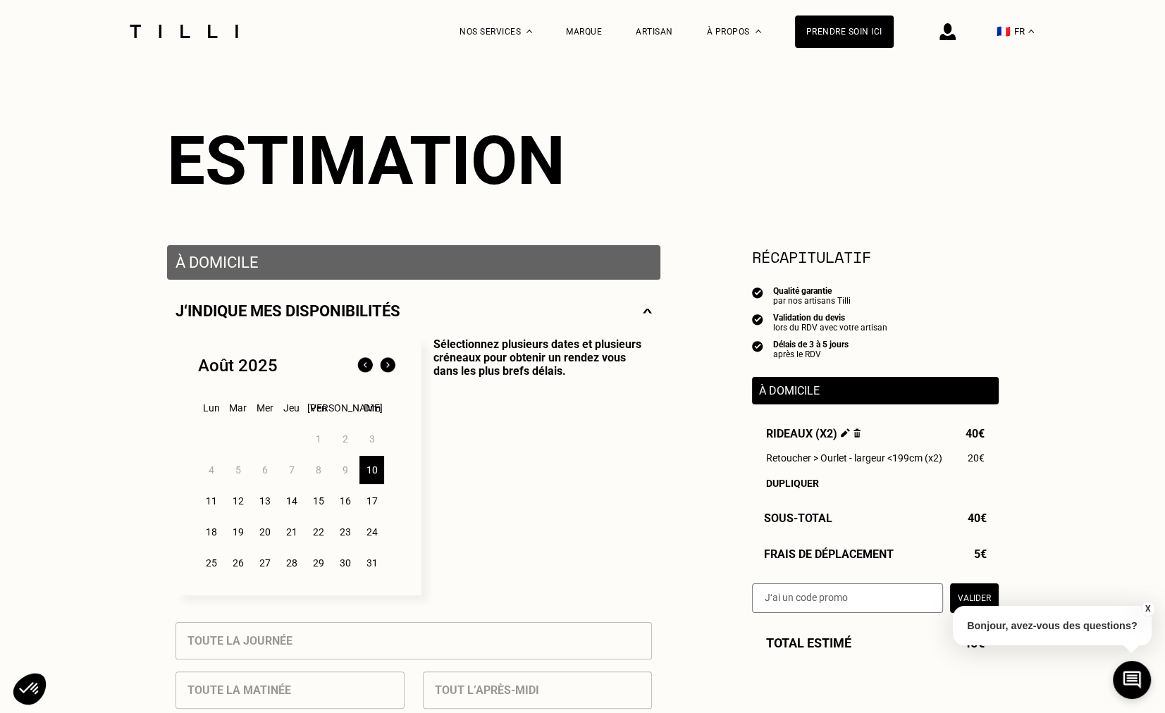
scroll to position [0, 0]
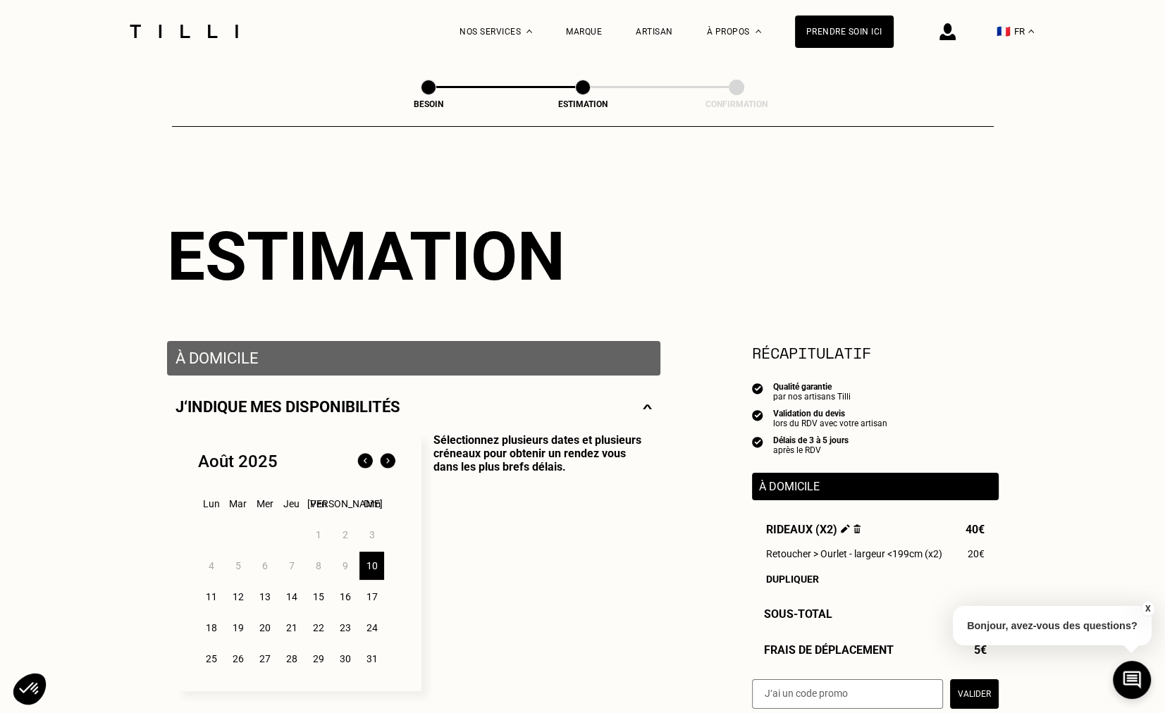
click at [432, 84] on span at bounding box center [429, 88] width 16 height 16
select select "FR"
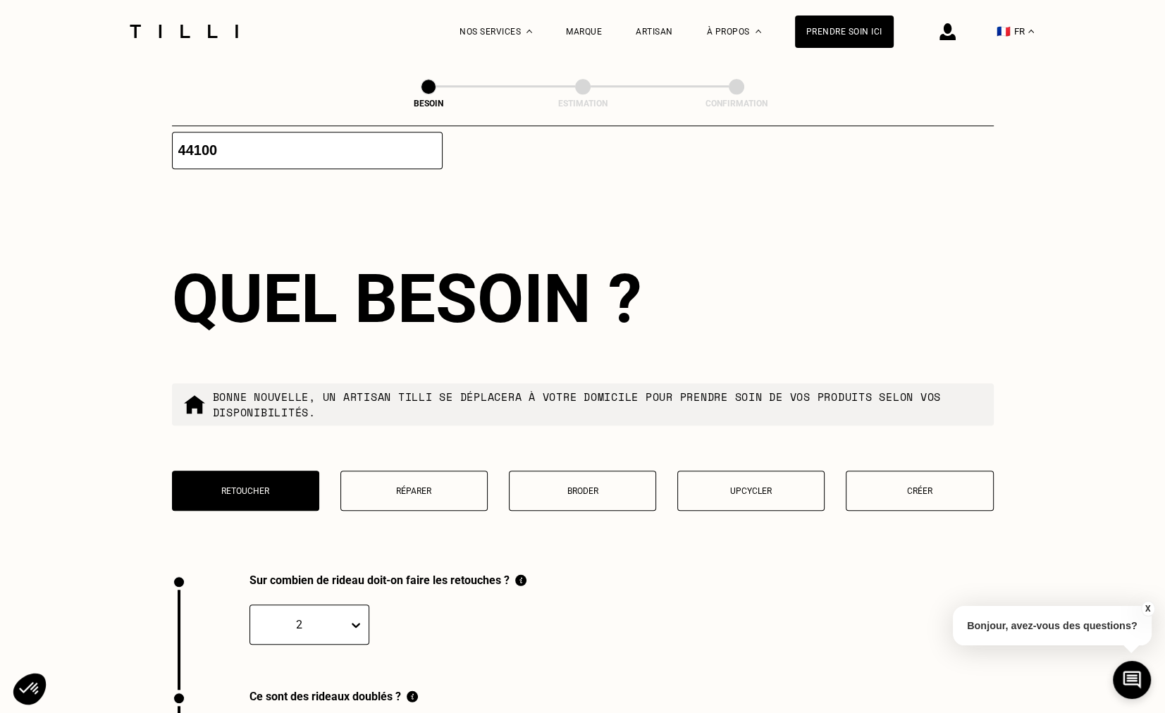
scroll to position [1196, 0]
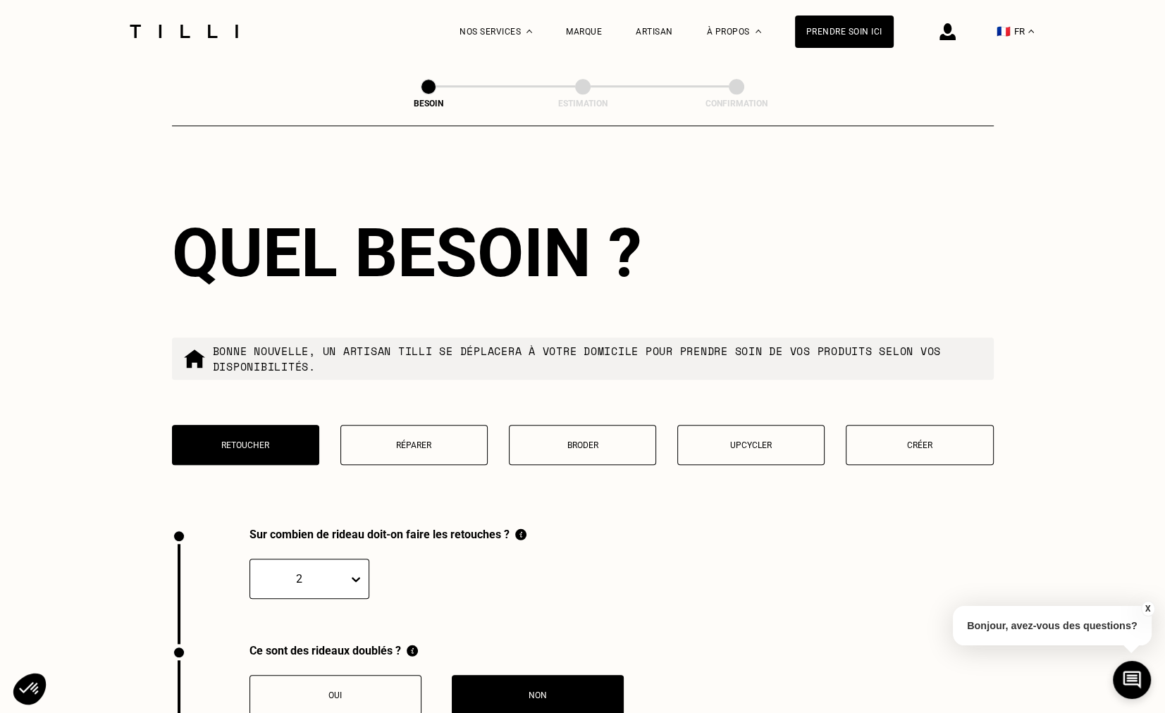
click at [910, 440] on p "Créer" at bounding box center [919, 445] width 132 height 10
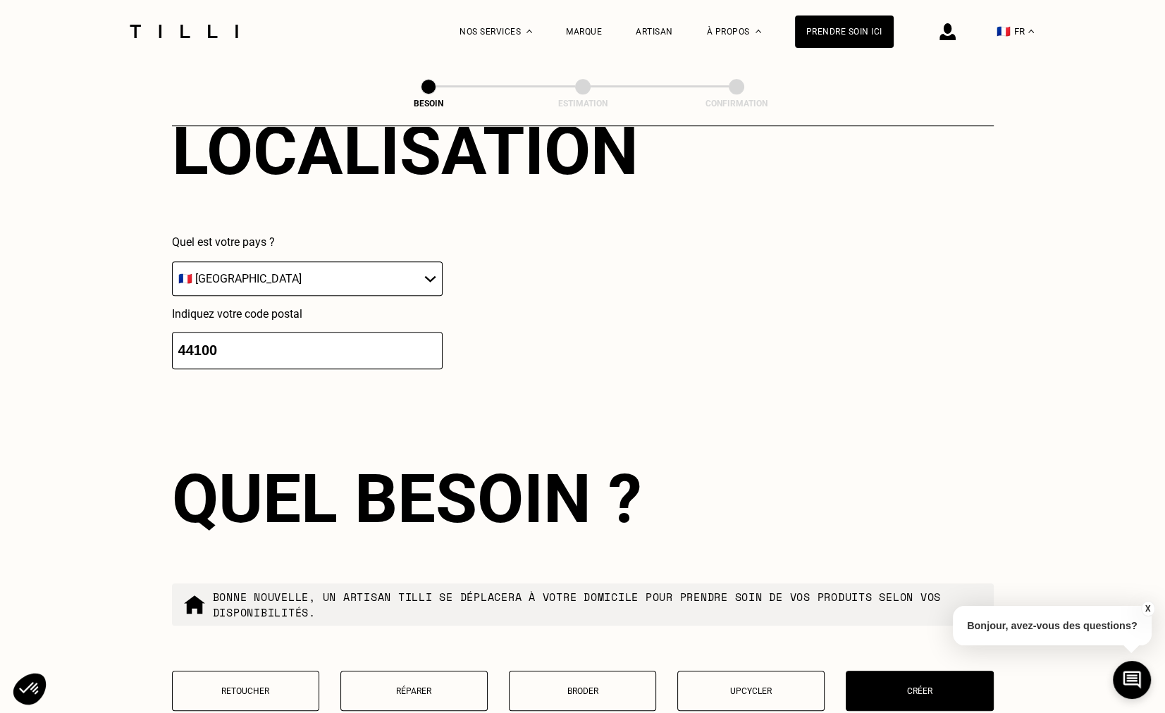
scroll to position [781, 0]
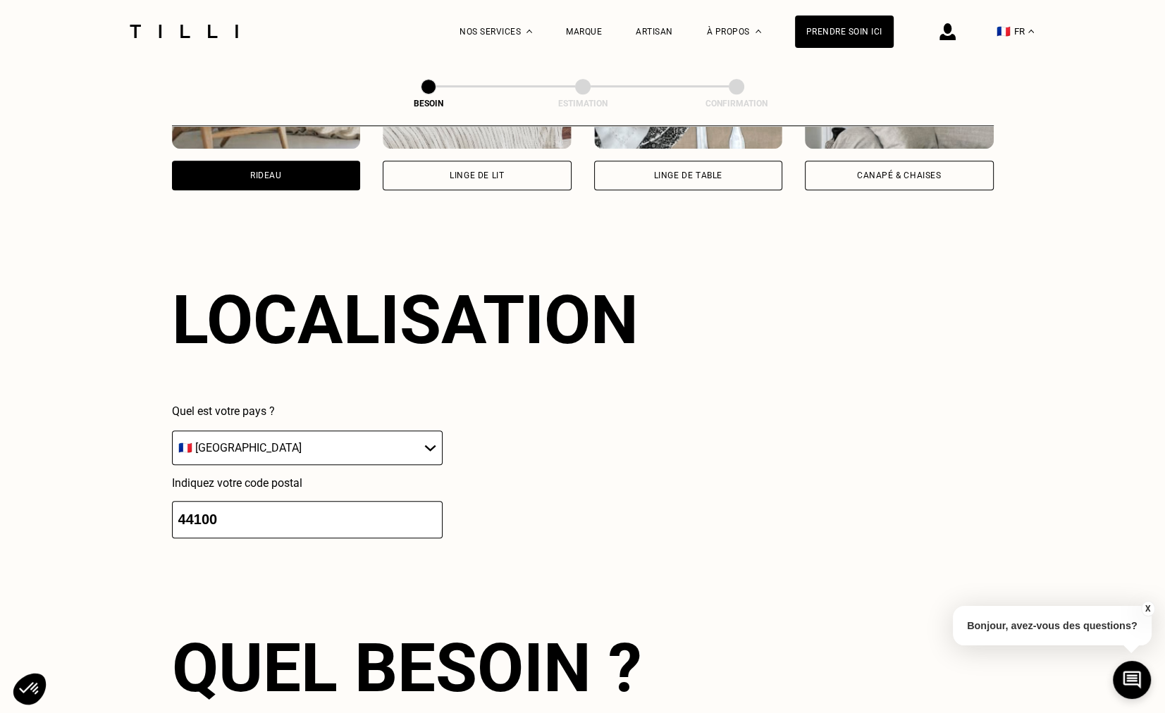
select select "FR"
